Goal: Task Accomplishment & Management: Complete application form

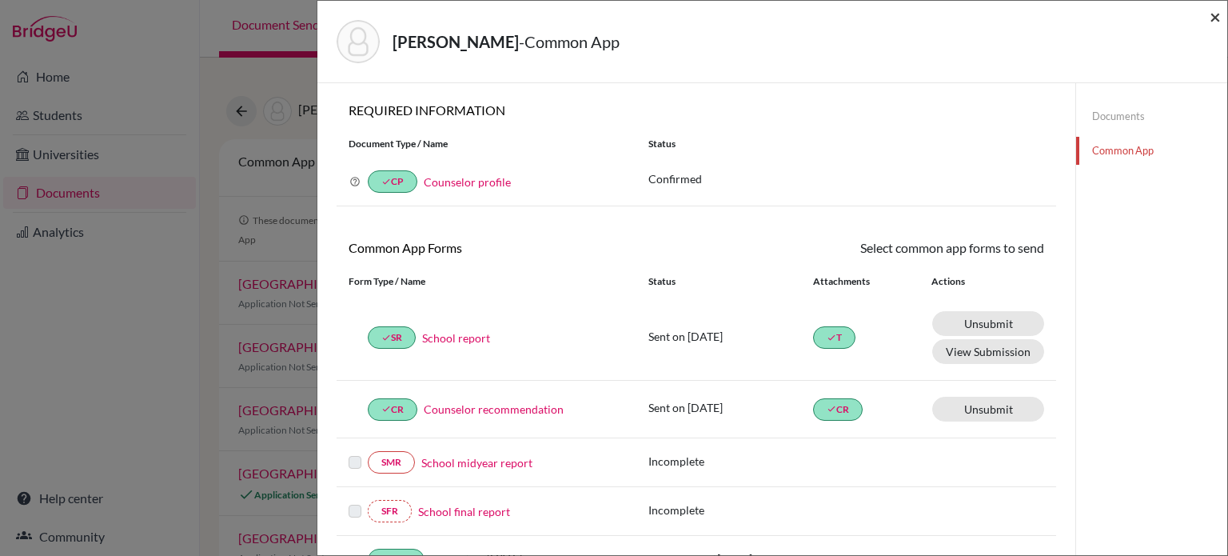
scroll to position [492, 0]
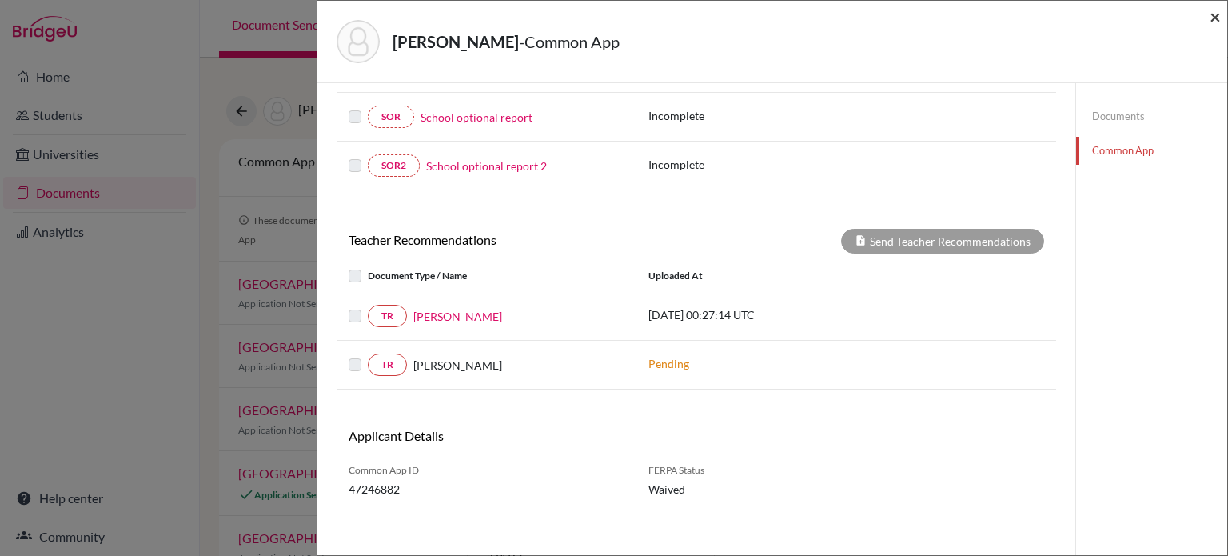
click at [1217, 18] on span "×" at bounding box center [1215, 16] width 11 height 23
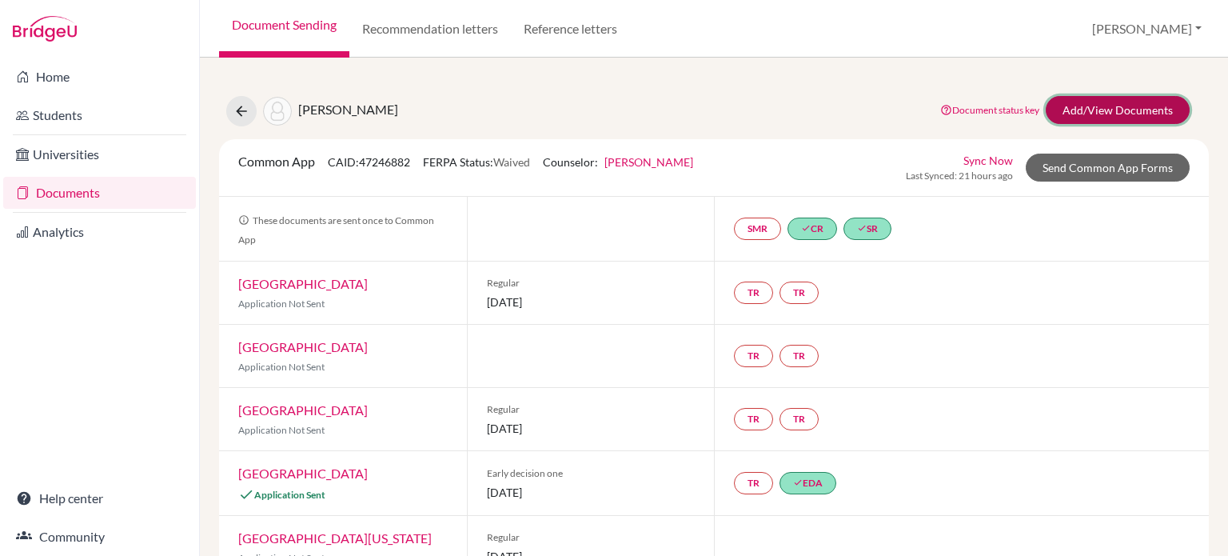
click at [1074, 108] on link "Add/View Documents" at bounding box center [1118, 110] width 144 height 28
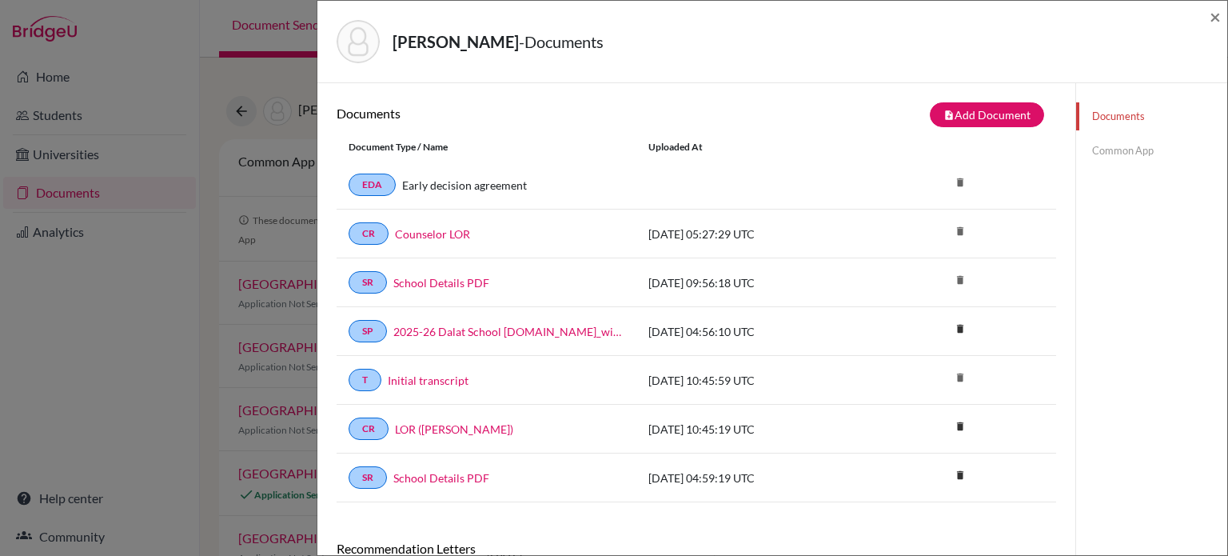
click at [1103, 158] on link "Common App" at bounding box center [1151, 151] width 151 height 28
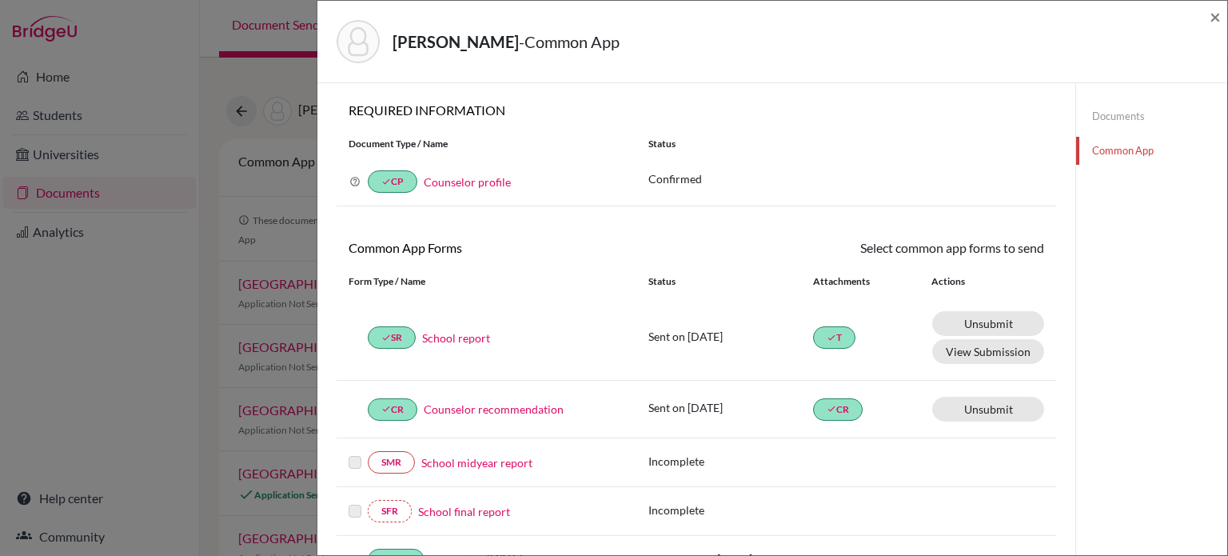
scroll to position [320, 0]
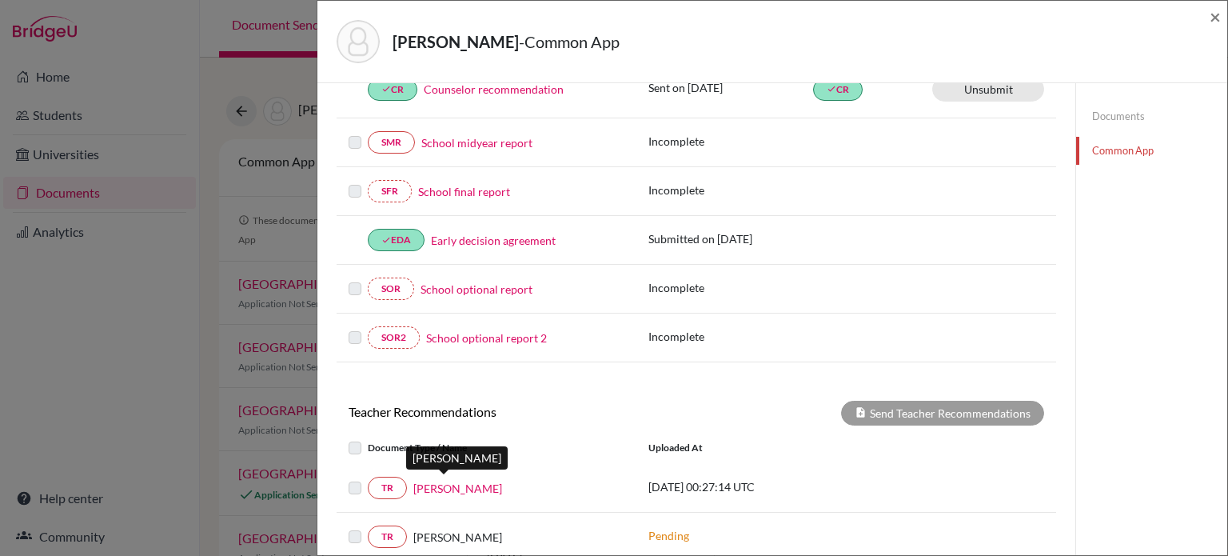
click at [426, 484] on link "[PERSON_NAME]" at bounding box center [457, 488] width 89 height 17
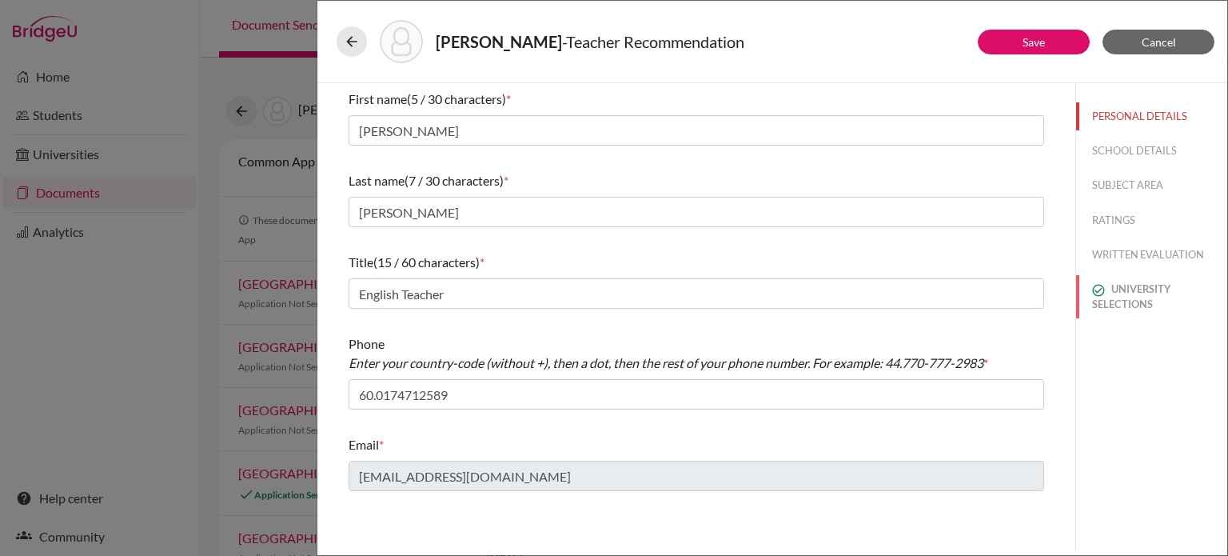
click at [1118, 291] on button "UNIVERSITY SELECTIONS" at bounding box center [1151, 296] width 151 height 43
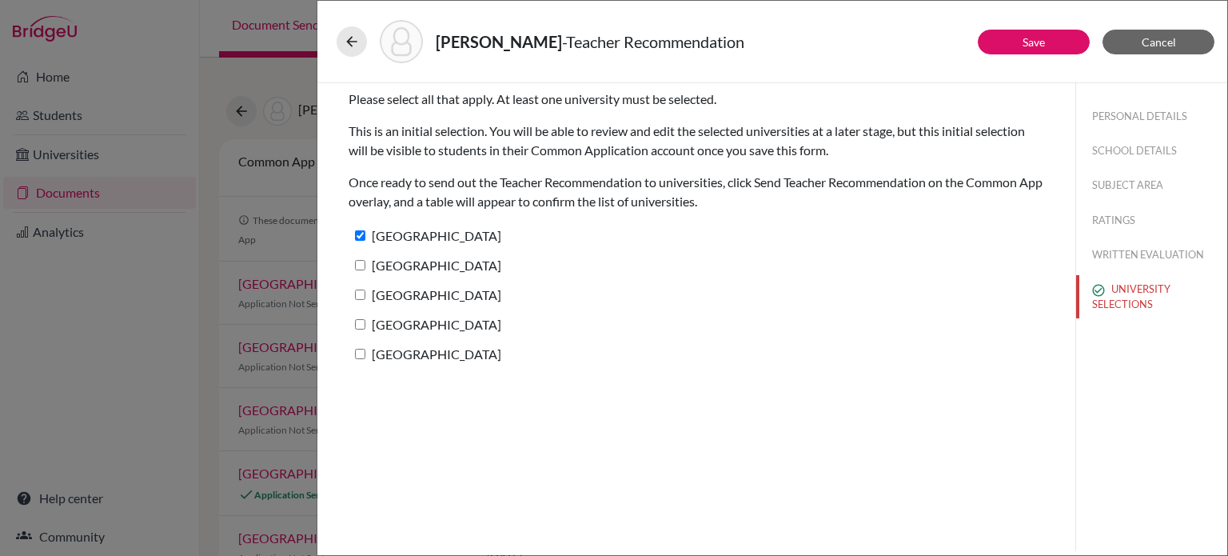
click at [410, 321] on label "[GEOGRAPHIC_DATA]" at bounding box center [425, 324] width 153 height 23
click at [365, 321] on input "[GEOGRAPHIC_DATA]" at bounding box center [360, 324] width 10 height 10
checkbox input "true"
click at [411, 233] on label "[GEOGRAPHIC_DATA]" at bounding box center [425, 235] width 153 height 23
click at [365, 233] on input "[GEOGRAPHIC_DATA]" at bounding box center [360, 235] width 10 height 10
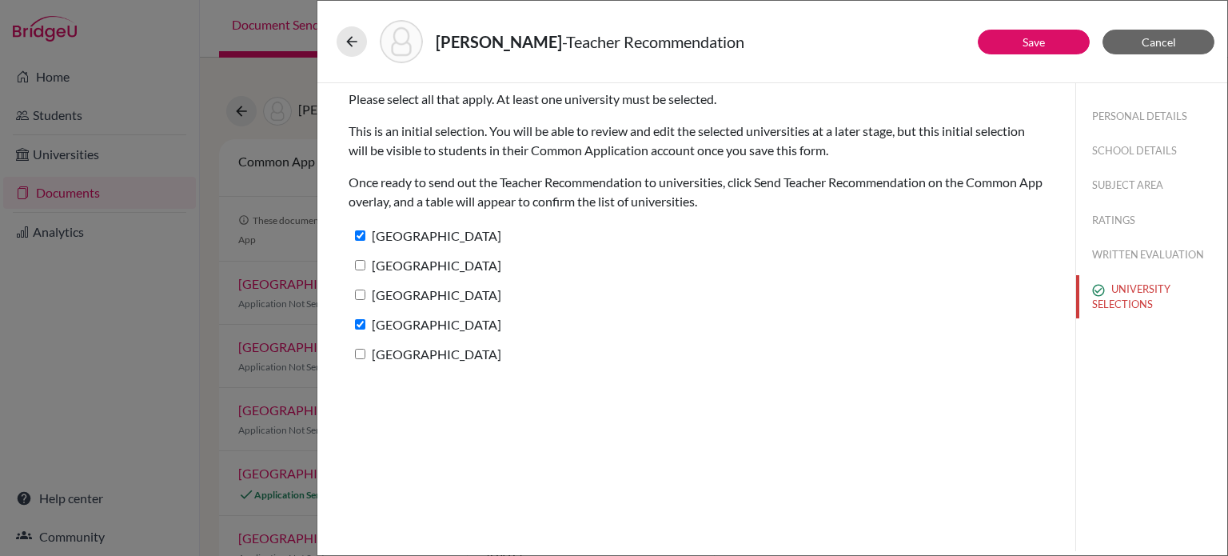
checkbox input "false"
click at [1020, 41] on button "Save" at bounding box center [1034, 42] width 112 height 25
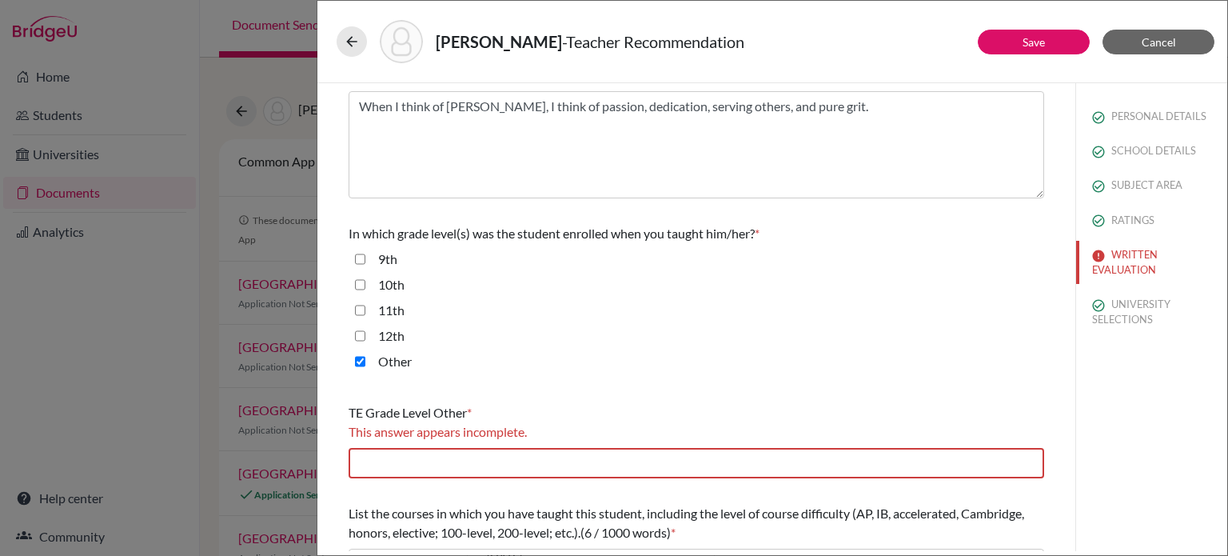
scroll to position [320, 0]
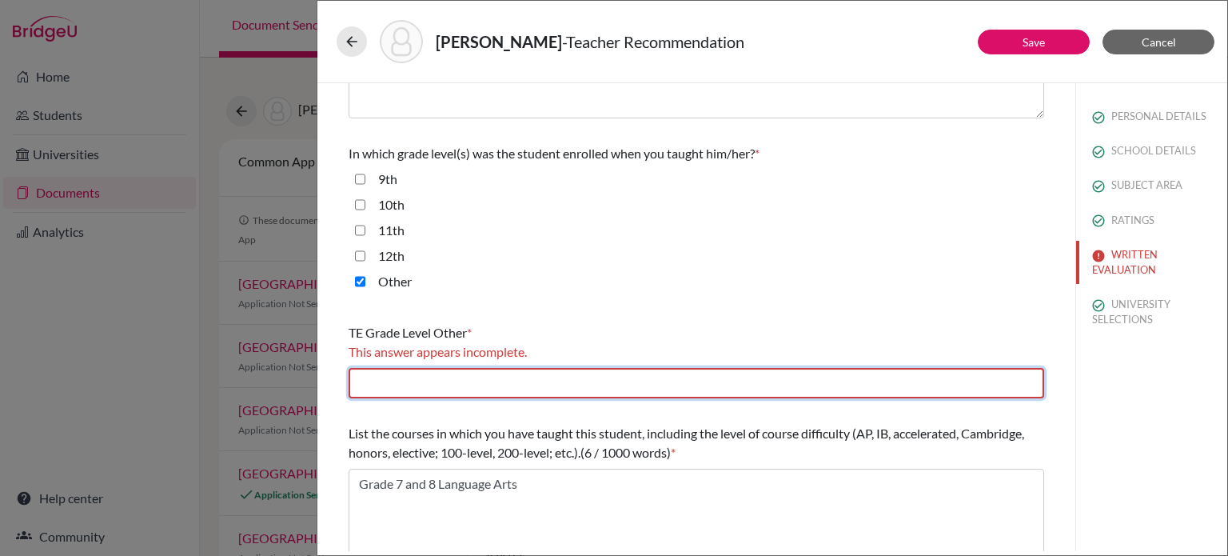
click at [456, 381] on input "text" at bounding box center [697, 383] width 696 height 30
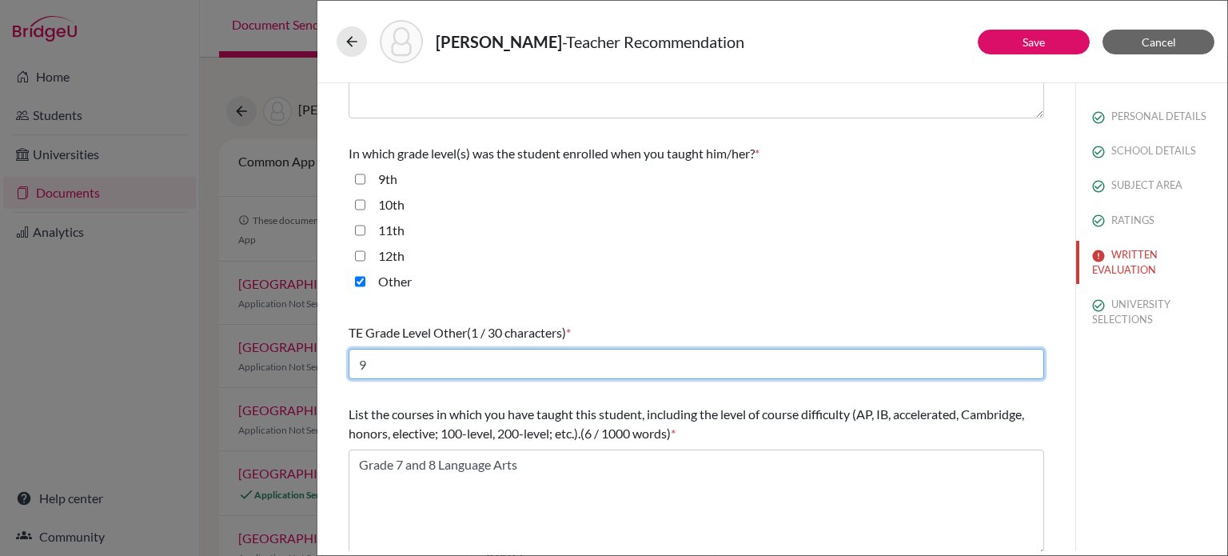
type input "9"
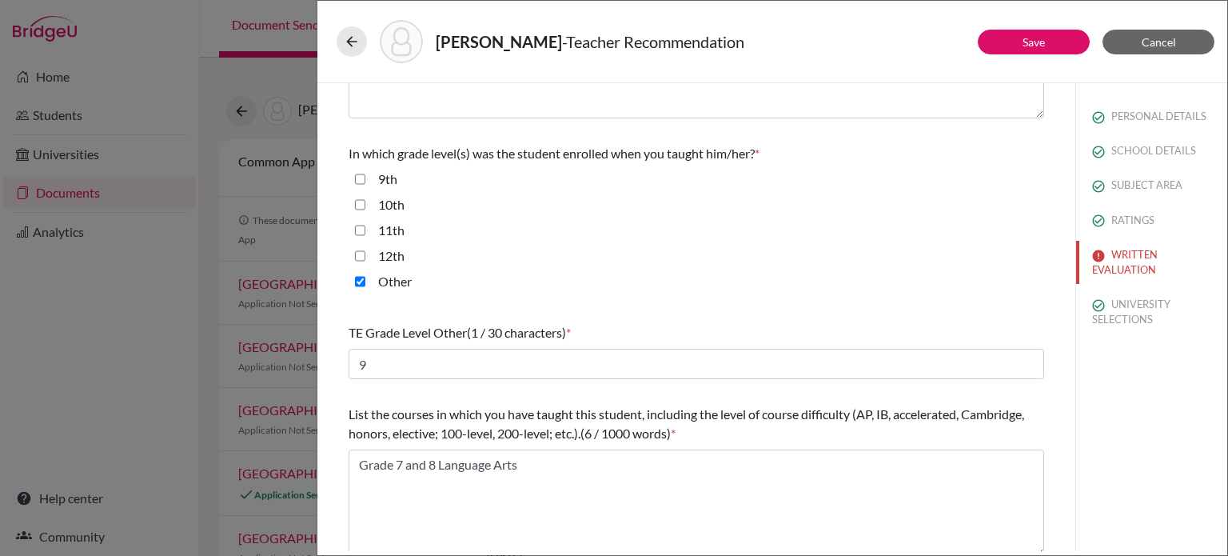
click at [716, 285] on div "Other" at bounding box center [697, 285] width 696 height 26
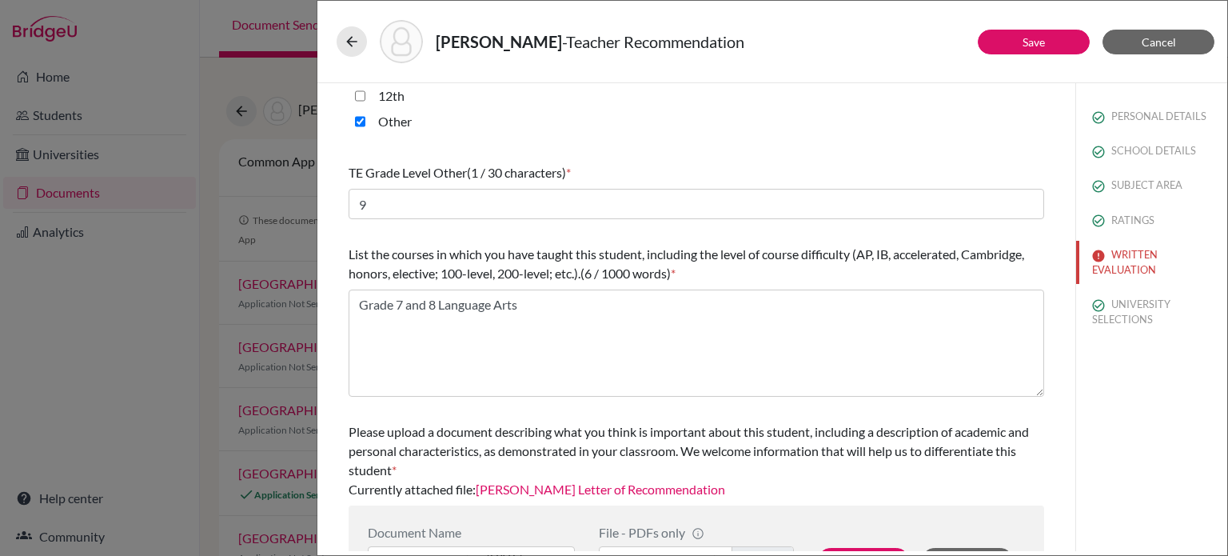
scroll to position [536, 0]
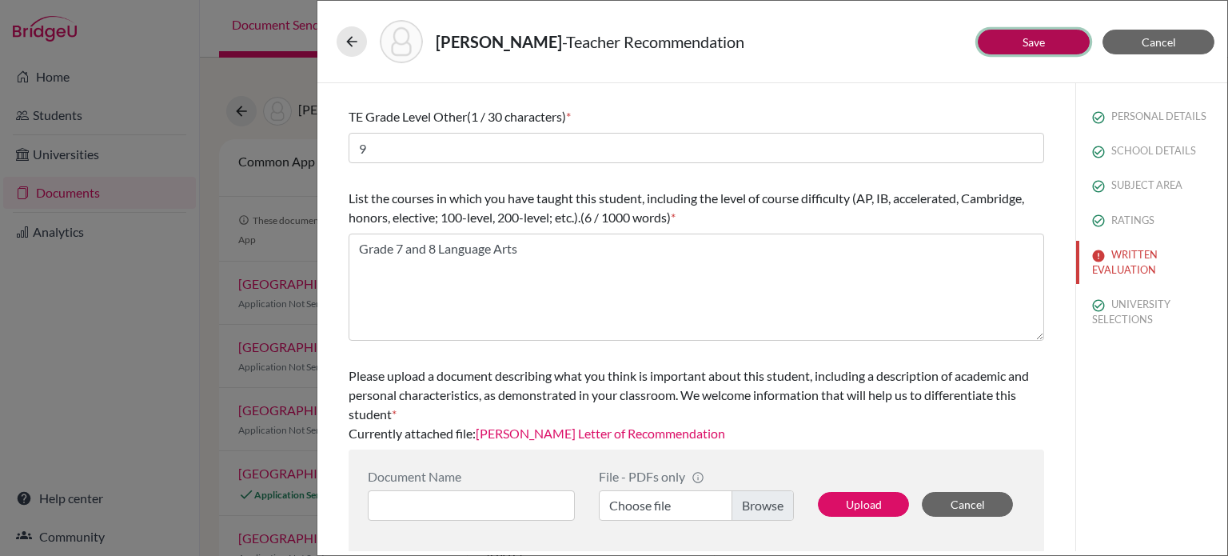
click at [1057, 46] on button "Save" at bounding box center [1034, 42] width 112 height 25
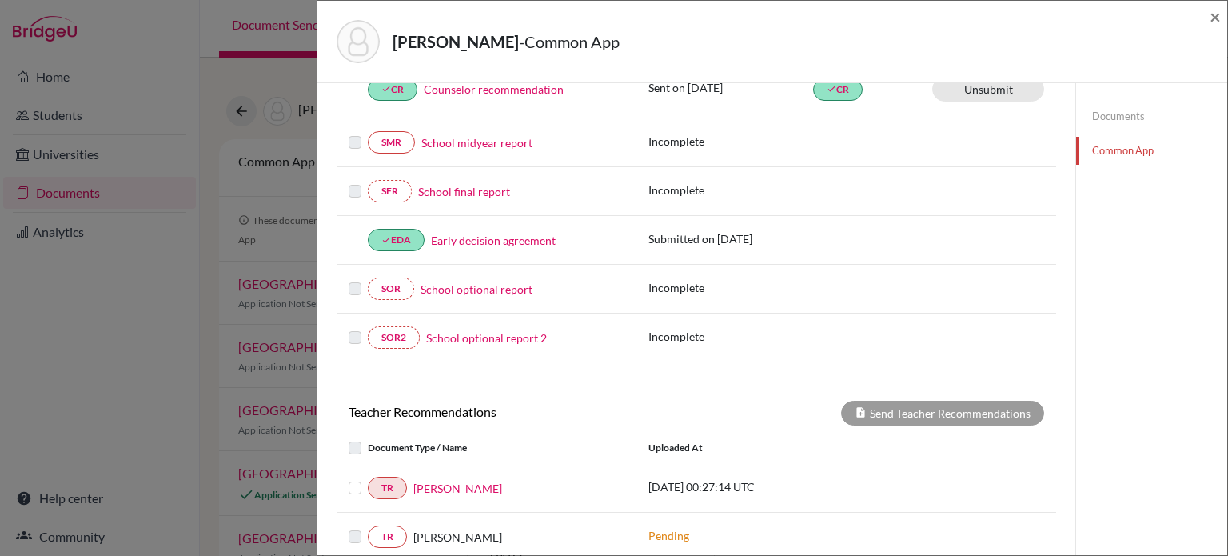
scroll to position [400, 0]
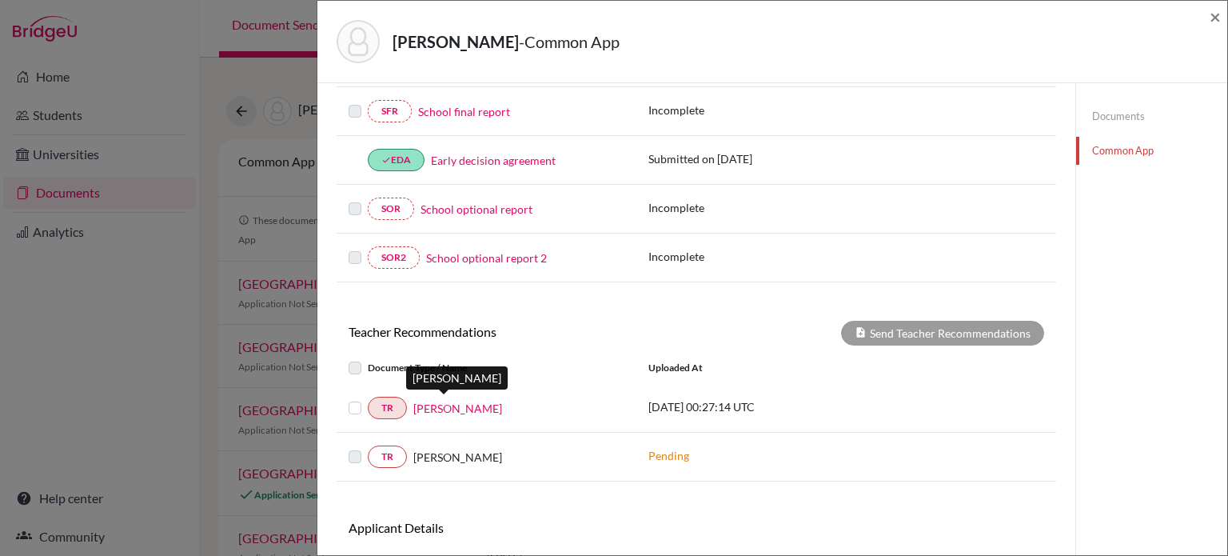
click at [464, 405] on link "[PERSON_NAME]" at bounding box center [457, 408] width 89 height 17
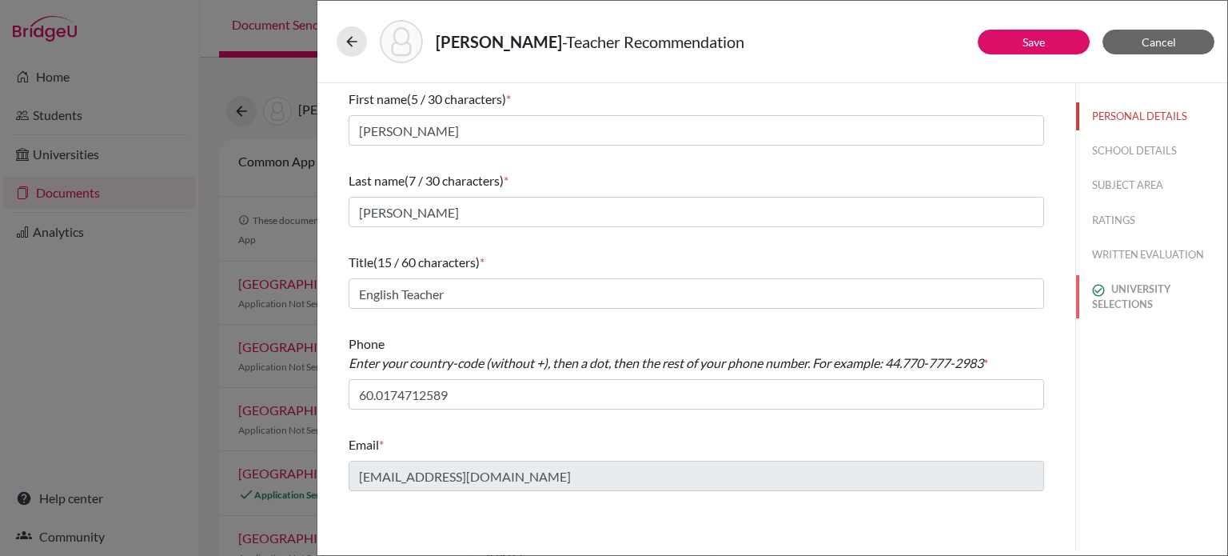
click at [1127, 298] on button "UNIVERSITY SELECTIONS" at bounding box center [1151, 296] width 151 height 43
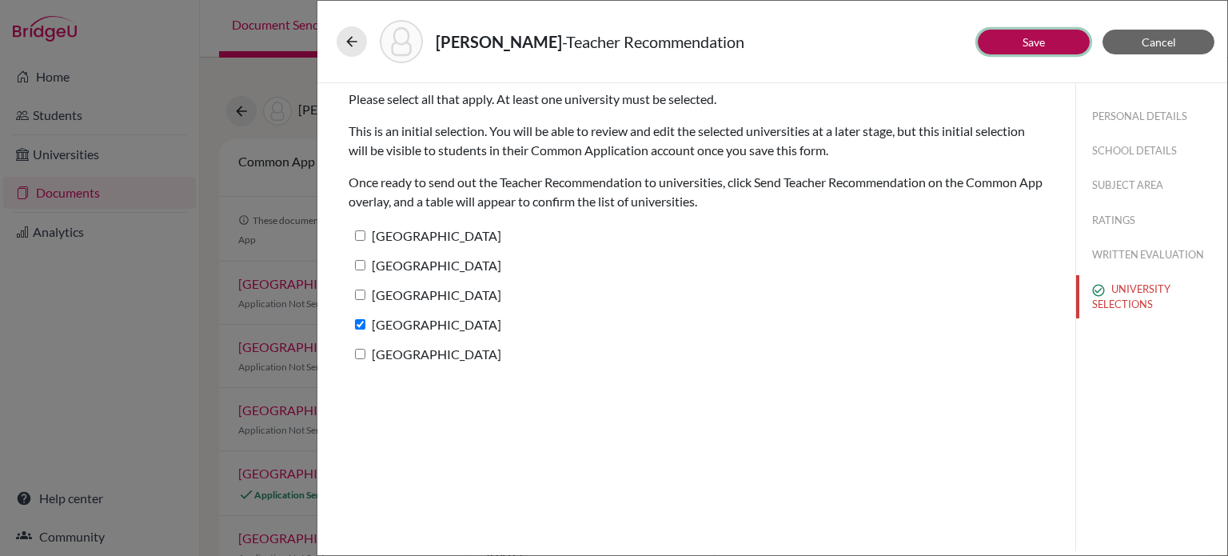
click at [1028, 39] on link "Save" at bounding box center [1033, 42] width 22 height 14
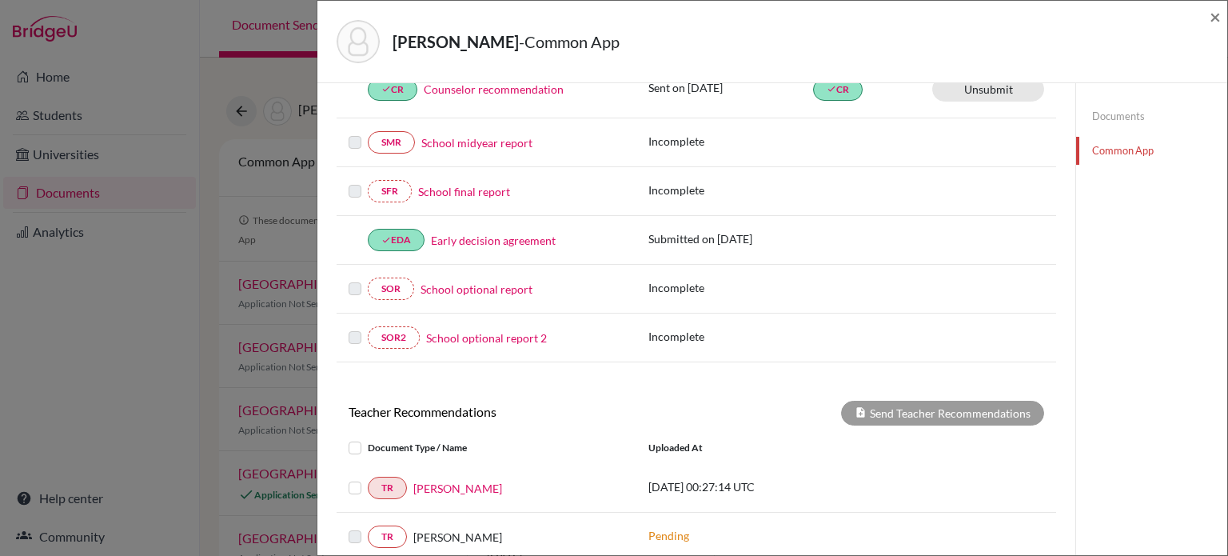
scroll to position [492, 0]
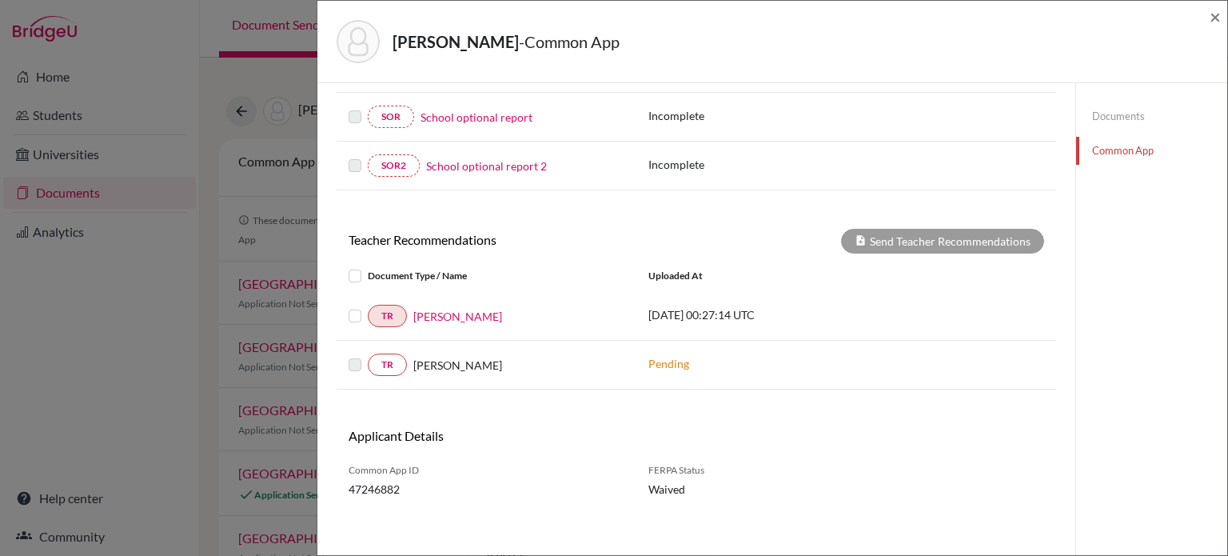
click at [368, 306] on label at bounding box center [368, 306] width 0 height 0
click at [0, 0] on input "checkbox" at bounding box center [0, 0] width 0 height 0
click at [924, 242] on button "Send Teacher Recommendations" at bounding box center [942, 241] width 203 height 25
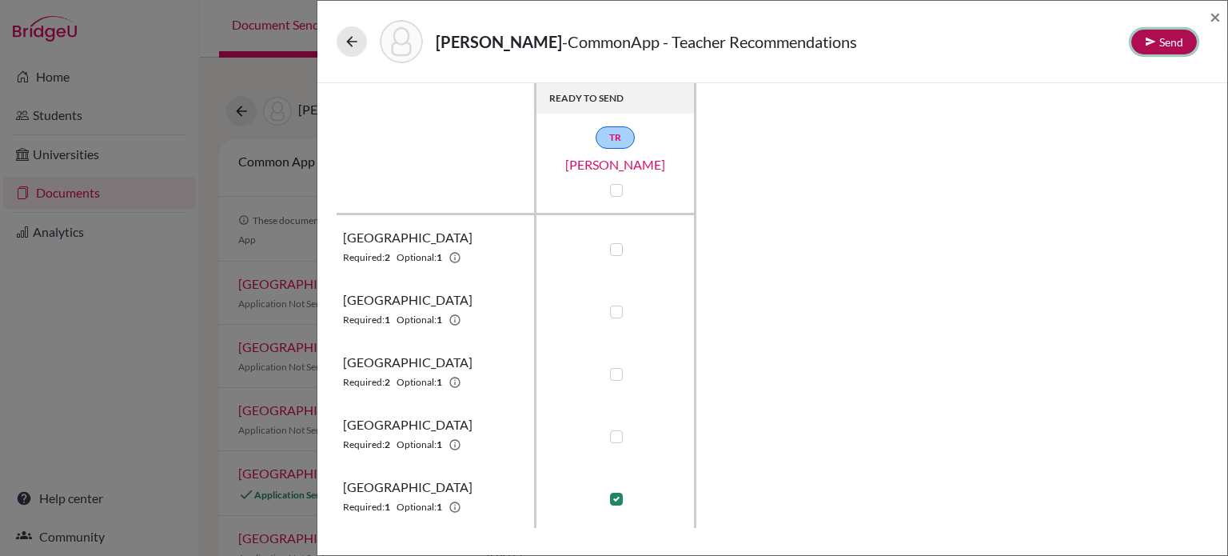
click at [1163, 42] on button "Send" at bounding box center [1164, 42] width 66 height 25
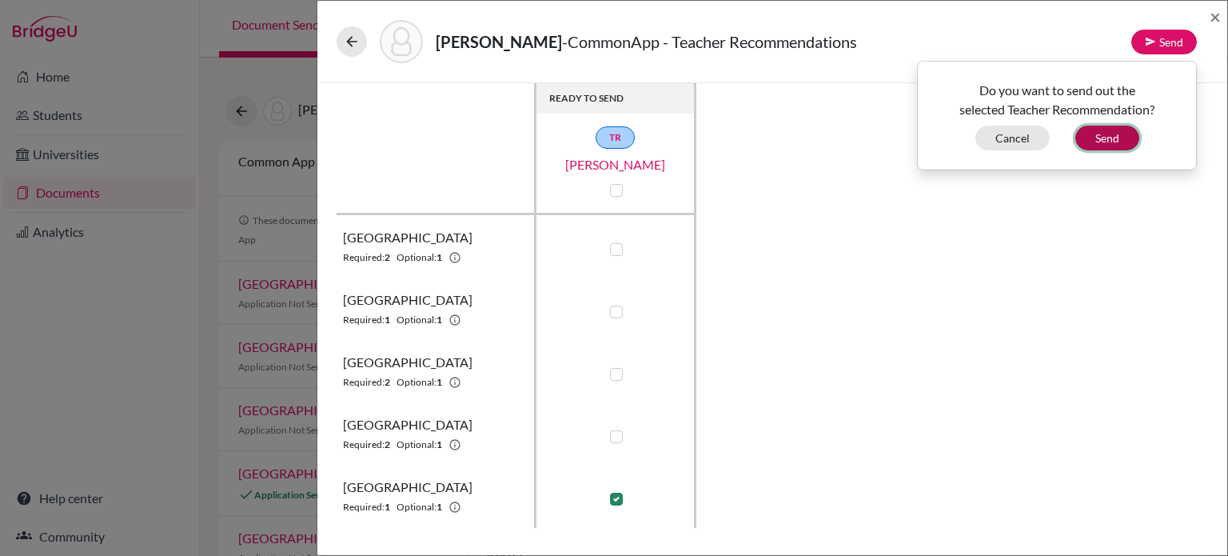
click at [1120, 135] on button "Send" at bounding box center [1107, 138] width 64 height 25
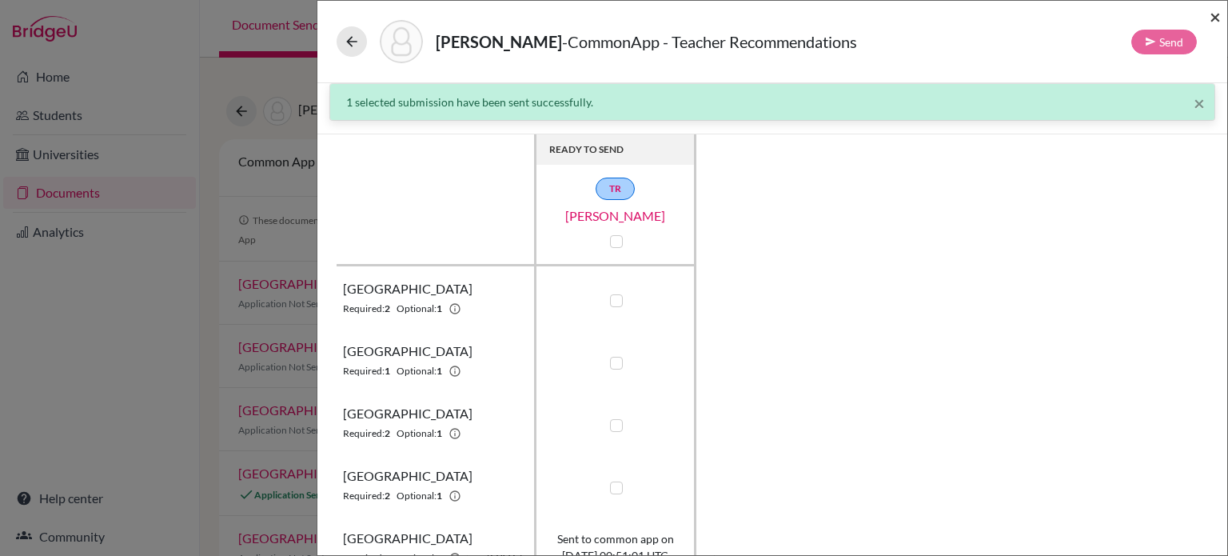
click at [1216, 17] on span "×" at bounding box center [1215, 16] width 11 height 23
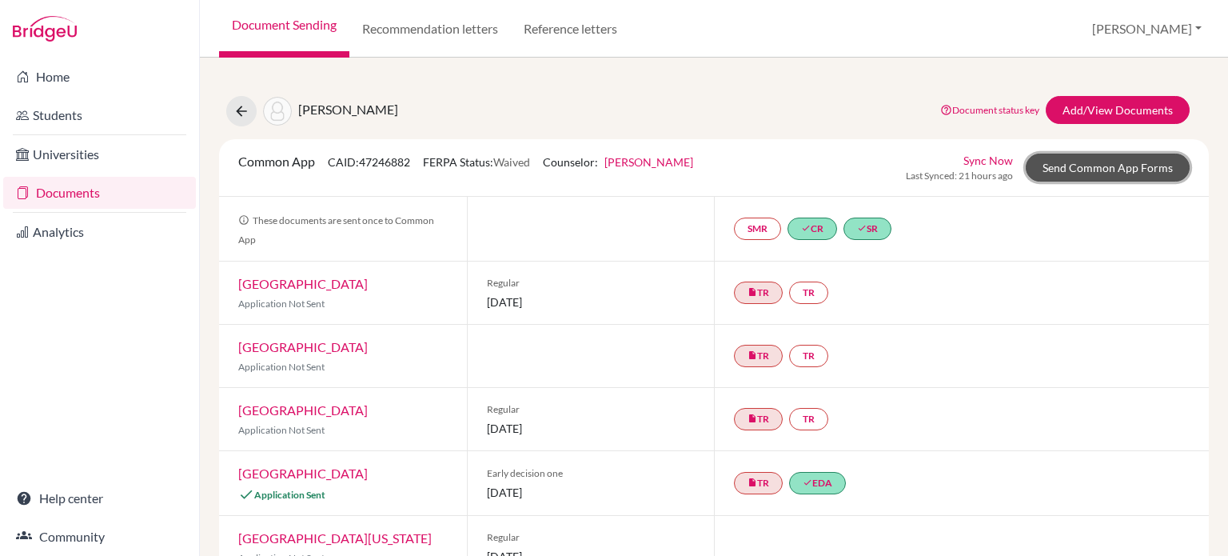
click at [1078, 161] on link "Send Common App Forms" at bounding box center [1108, 167] width 164 height 28
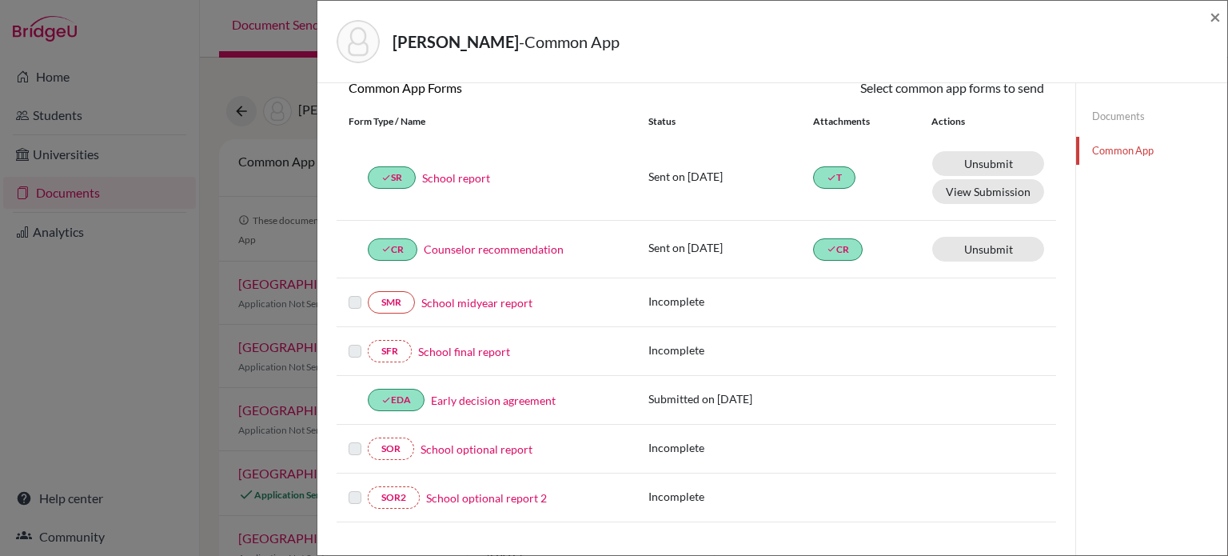
scroll to position [80, 0]
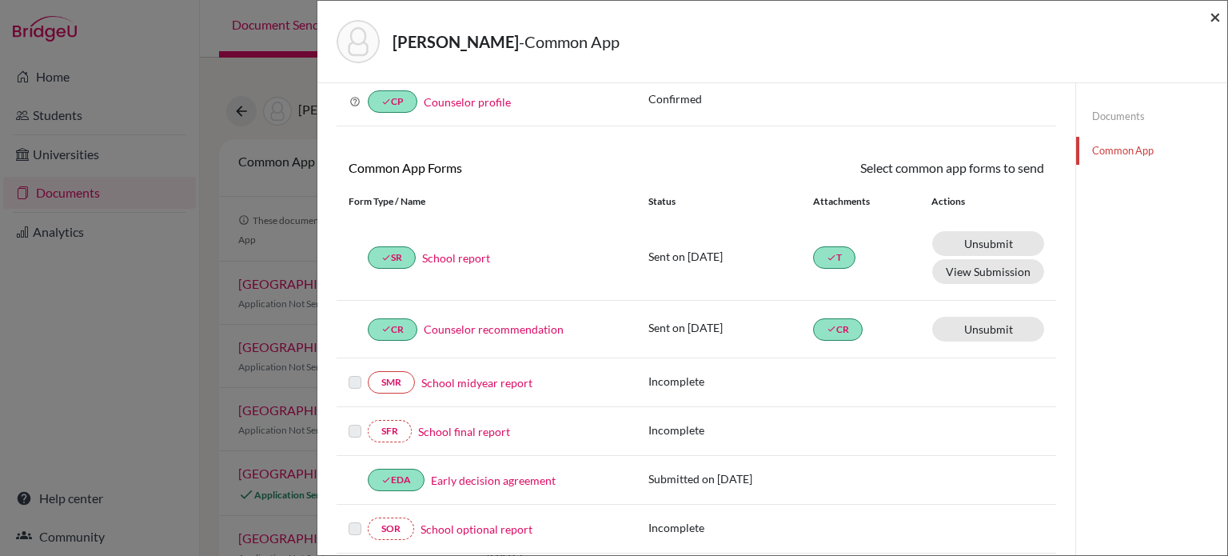
click at [1211, 20] on span "×" at bounding box center [1215, 16] width 11 height 23
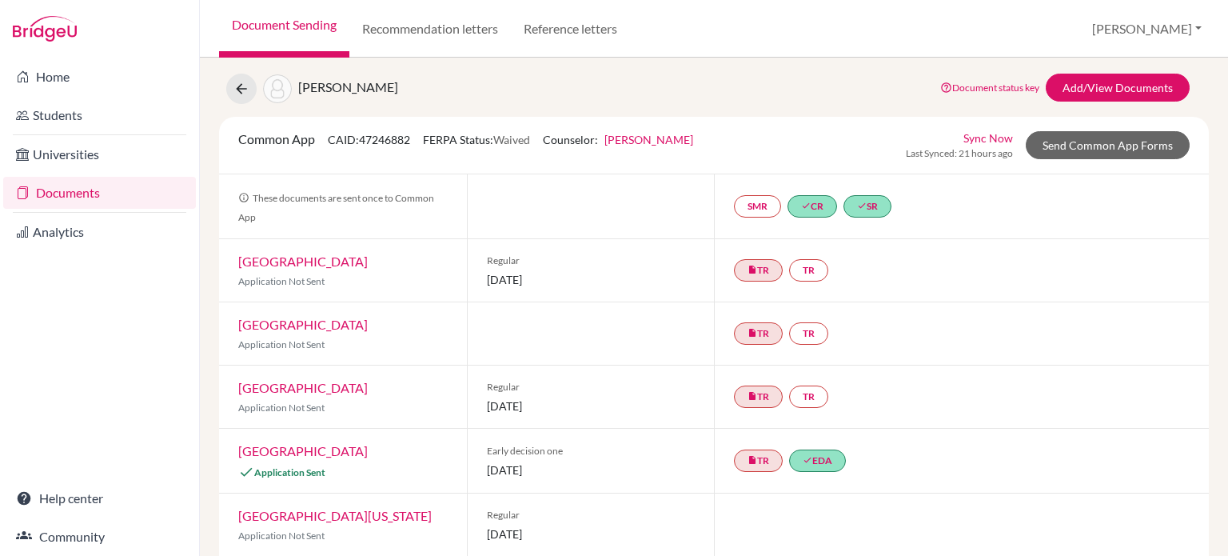
scroll to position [102, 0]
